Goal: Task Accomplishment & Management: Manage account settings

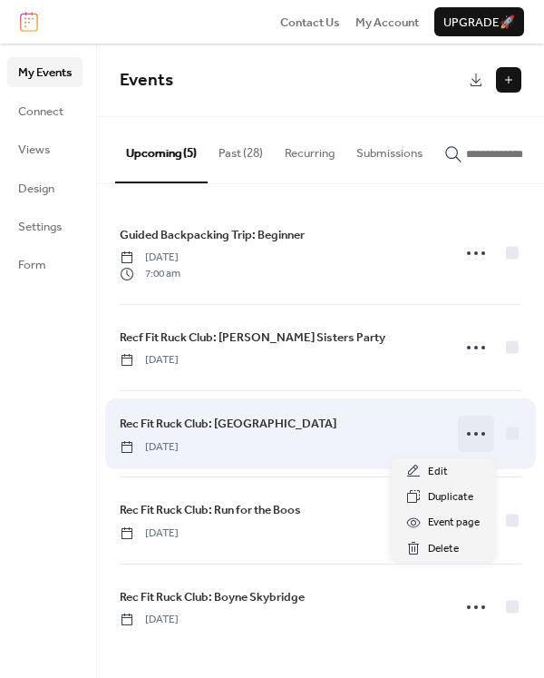
click at [475, 434] on icon at bounding box center [476, 433] width 29 height 29
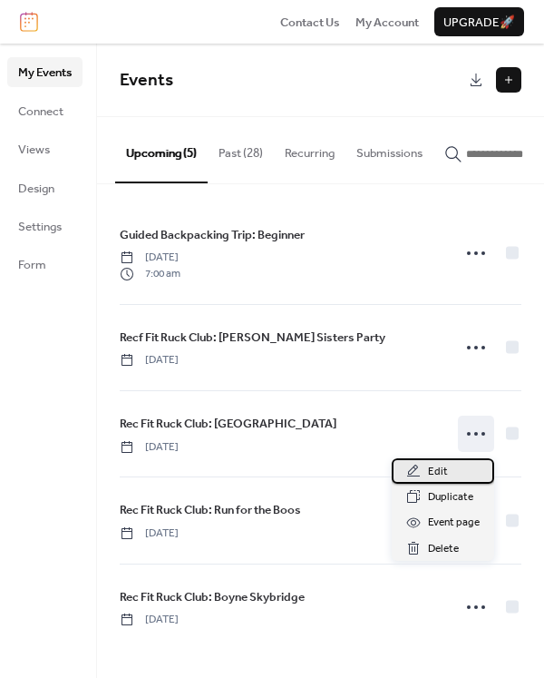
click at [449, 465] on div "Edit" at bounding box center [443, 470] width 103 height 25
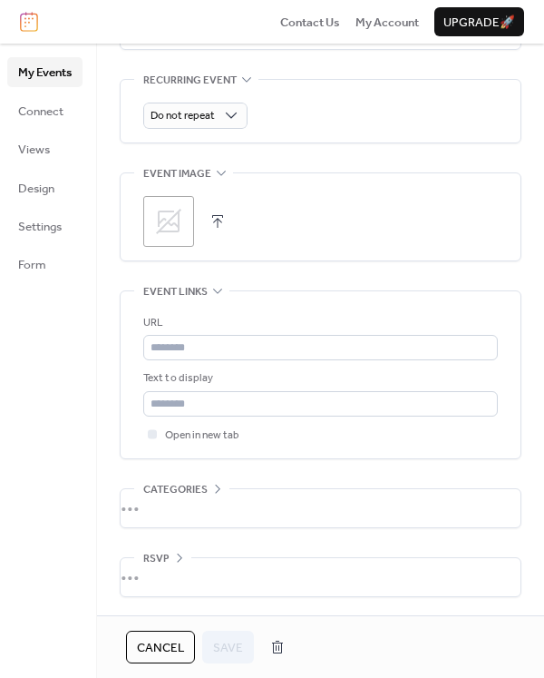
scroll to position [841, 0]
click at [159, 217] on icon at bounding box center [168, 221] width 25 height 25
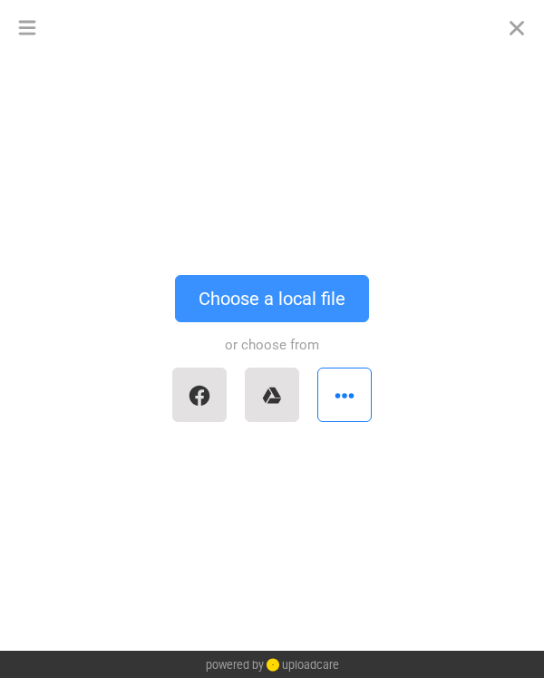
click at [252, 302] on button "Choose a local file" at bounding box center [272, 298] width 194 height 47
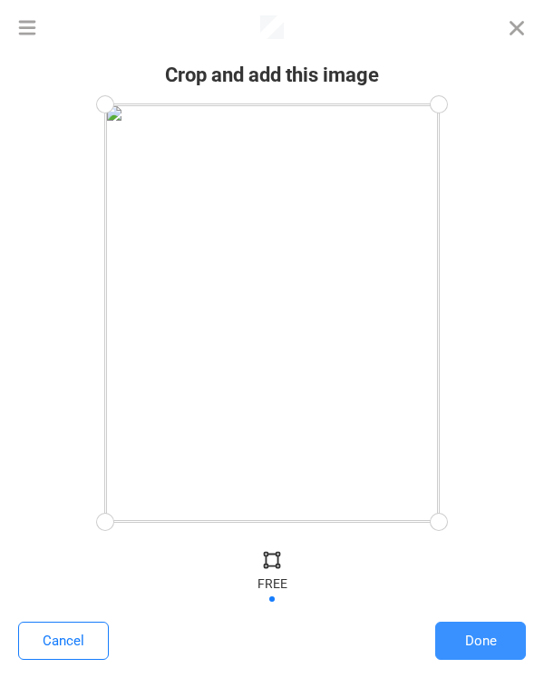
click at [457, 641] on button "Done" at bounding box center [481, 641] width 91 height 38
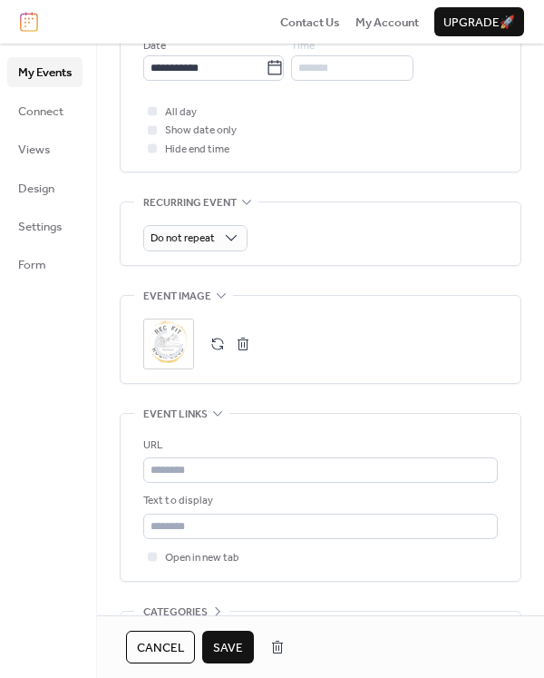
scroll to position [717, 0]
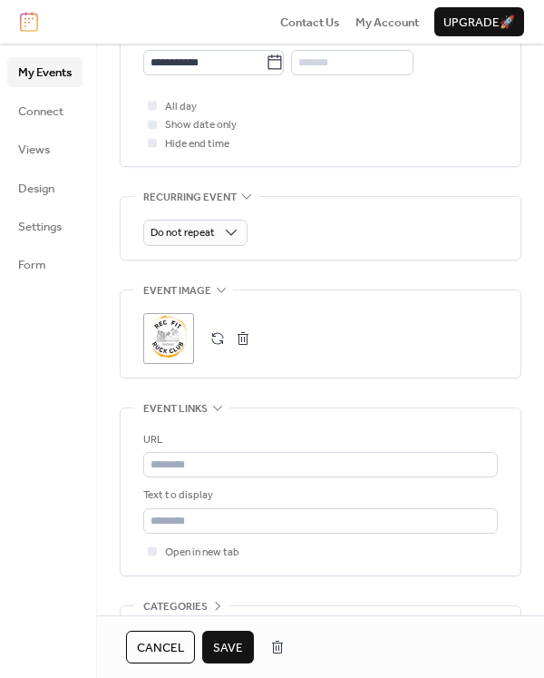
click at [229, 652] on span "Save" at bounding box center [228, 648] width 30 height 18
